Goal: Transaction & Acquisition: Purchase product/service

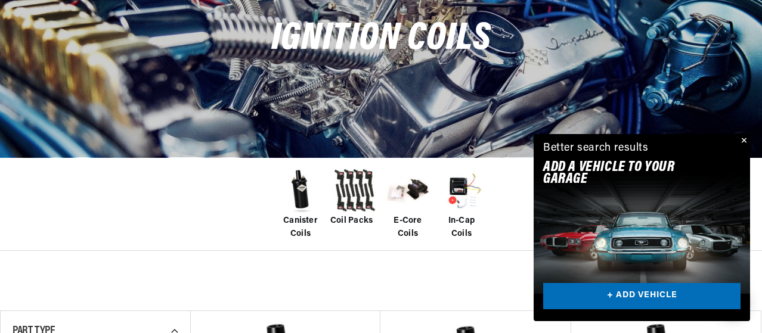
scroll to position [0, 655]
click at [744, 139] on button "Close" at bounding box center [743, 141] width 14 height 14
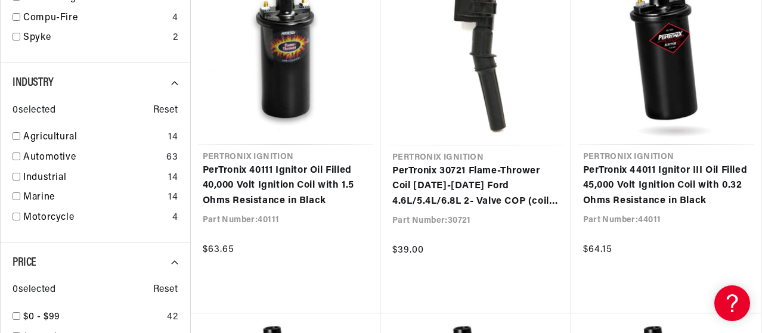
scroll to position [0, 0]
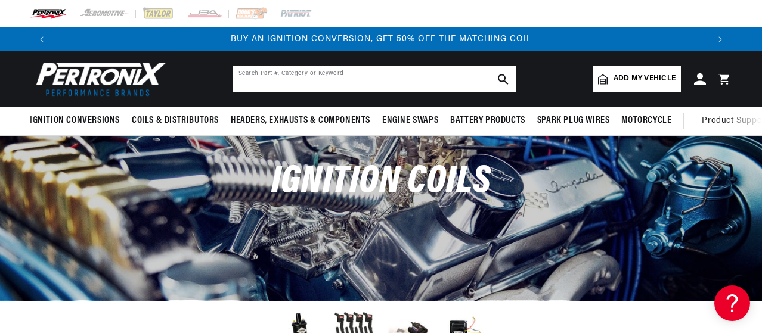
click at [337, 79] on input "text" at bounding box center [375, 79] width 284 height 26
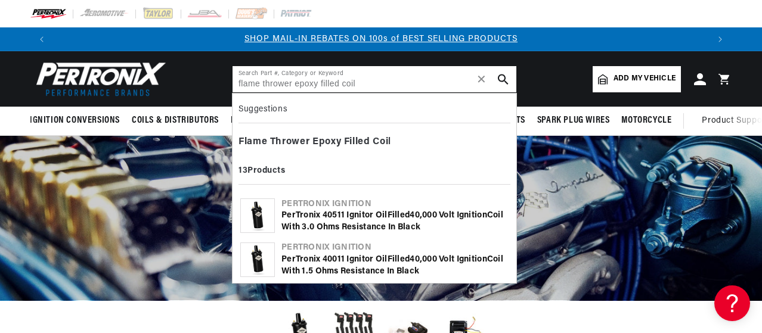
type input "flame thrower epoxy filled coil"
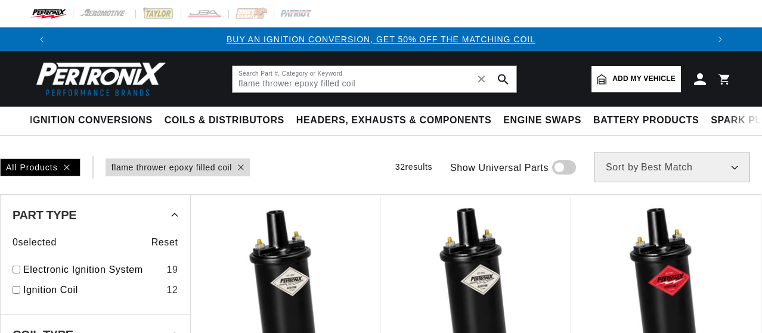
type input "flame thrower epoxy filled coil"
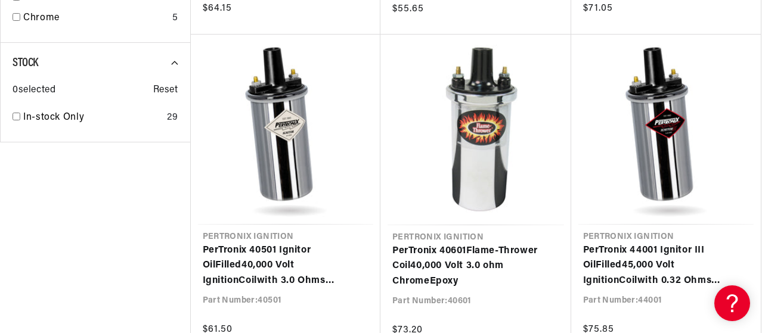
scroll to position [1145, 0]
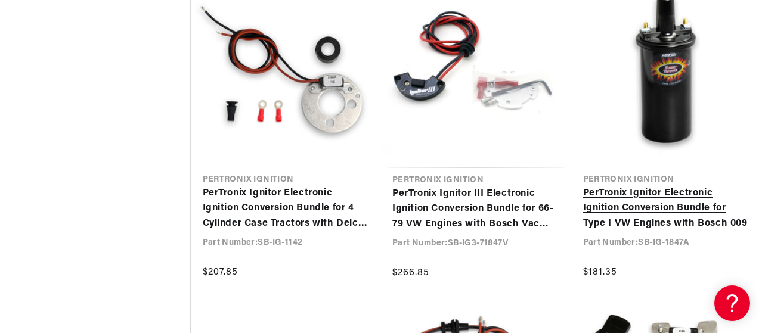
click at [634, 209] on link "PerTronix Ignitor Electronic Ignition Conversion Bundle for Type I VW Engines w…" at bounding box center [666, 209] width 166 height 46
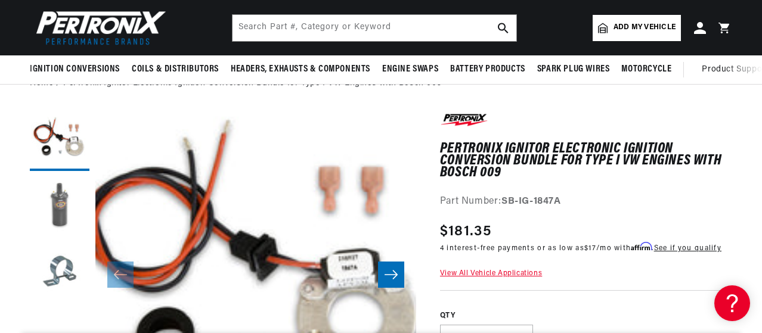
click at [53, 202] on button "Load image 2 in gallery view" at bounding box center [60, 207] width 60 height 60
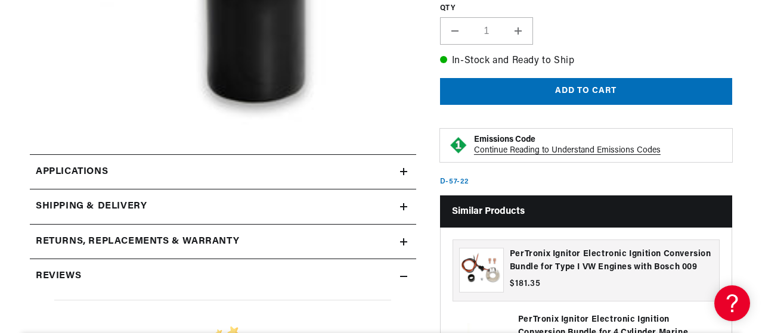
scroll to position [378, 0]
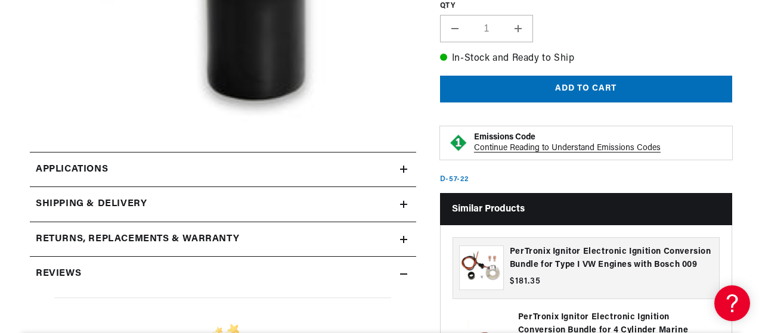
click at [402, 169] on icon at bounding box center [403, 169] width 7 height 7
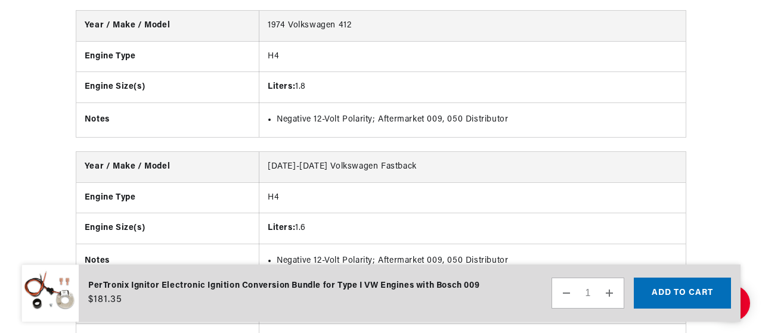
scroll to position [0, 1310]
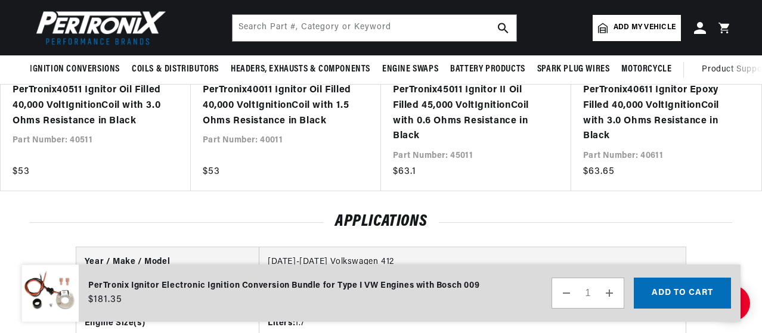
scroll to position [0, 0]
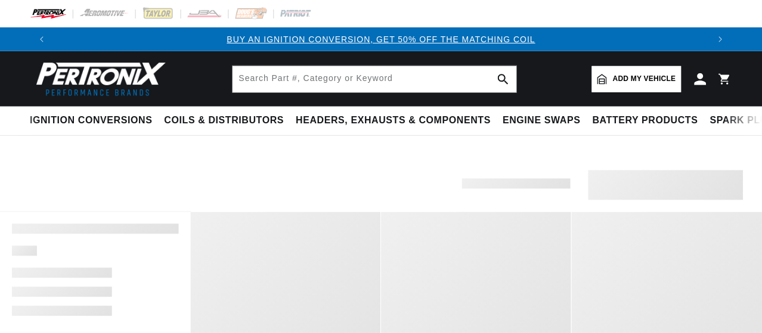
scroll to position [545, 0]
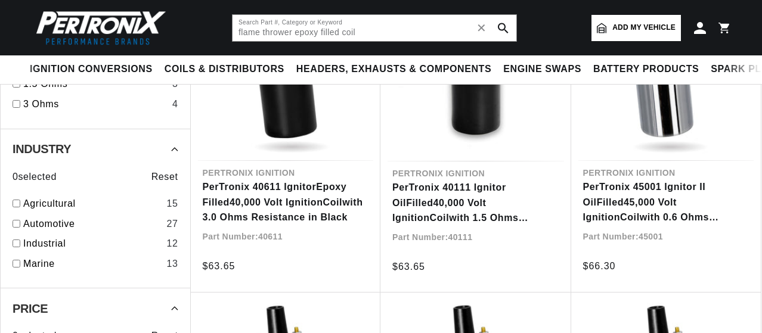
type input "flame thrower epoxy filled coil"
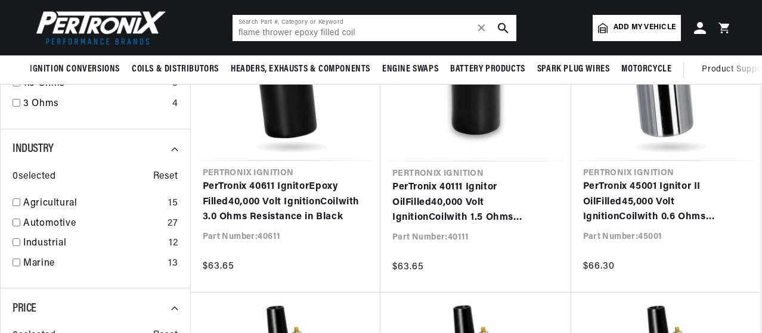
click at [411, 34] on input "flame thrower epoxy filled coil" at bounding box center [375, 28] width 284 height 26
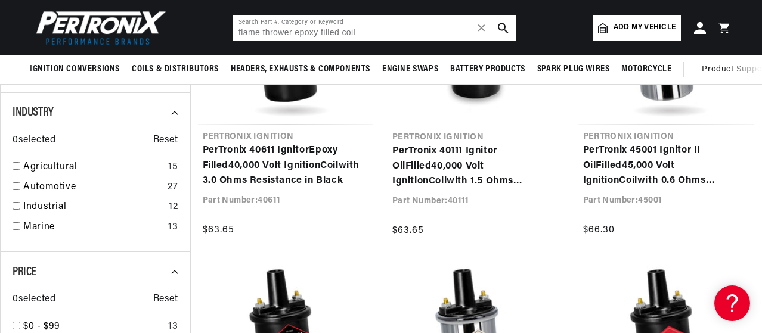
scroll to position [0, 0]
click at [503, 29] on use "search button" at bounding box center [503, 28] width 10 height 10
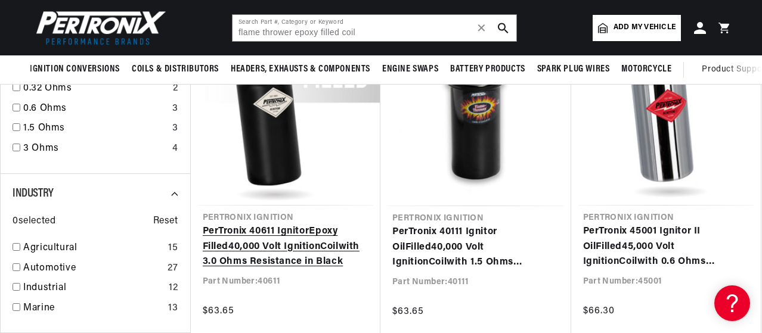
click at [286, 249] on link "PerTronix 40611 Ignitor Epoxy Filled 40,000 Volt Ignition Coil with 3.0 Ohms Re…" at bounding box center [286, 247] width 166 height 46
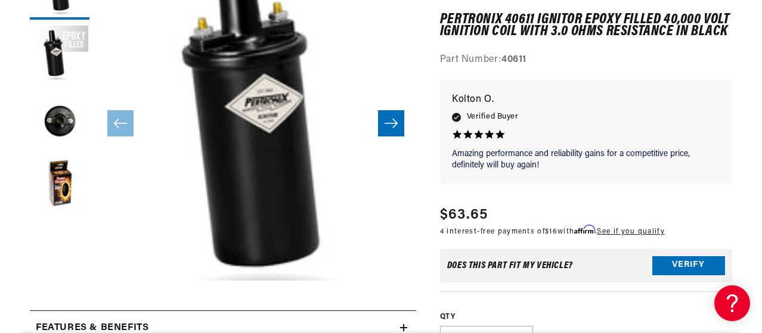
scroll to position [239, 0]
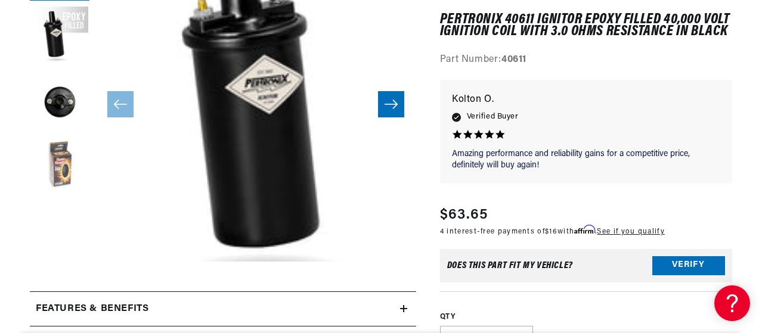
click at [62, 175] on button "Load image 4 in gallery view" at bounding box center [60, 168] width 60 height 60
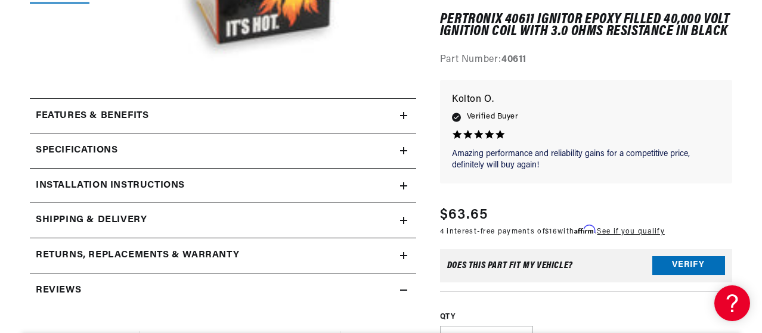
scroll to position [453, 0]
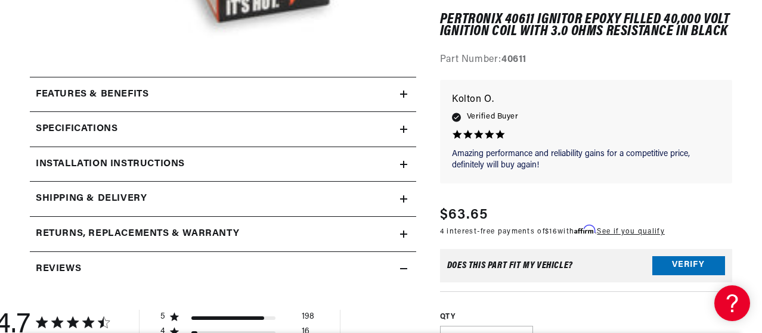
click at [403, 98] on icon at bounding box center [403, 94] width 7 height 7
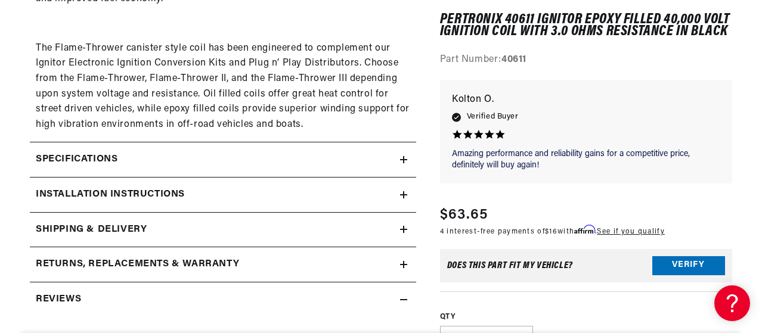
scroll to position [764, 0]
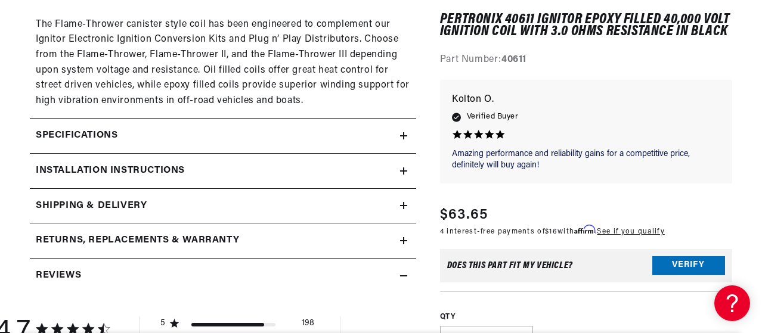
click at [397, 133] on div "Specifications" at bounding box center [215, 136] width 370 height 16
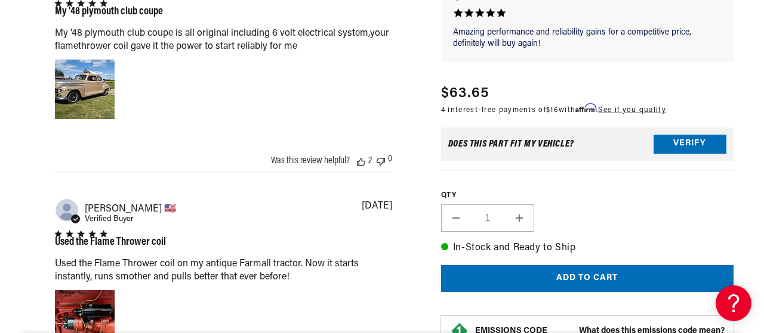
scroll to position [0, 0]
click at [583, 276] on button "Add to cart" at bounding box center [586, 278] width 292 height 27
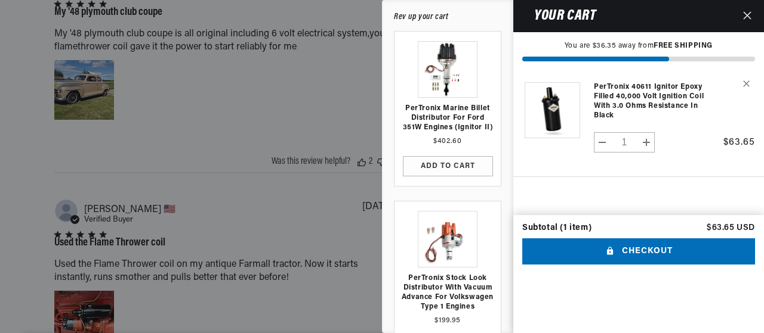
scroll to position [0, 656]
